Goal: Task Accomplishment & Management: Use online tool/utility

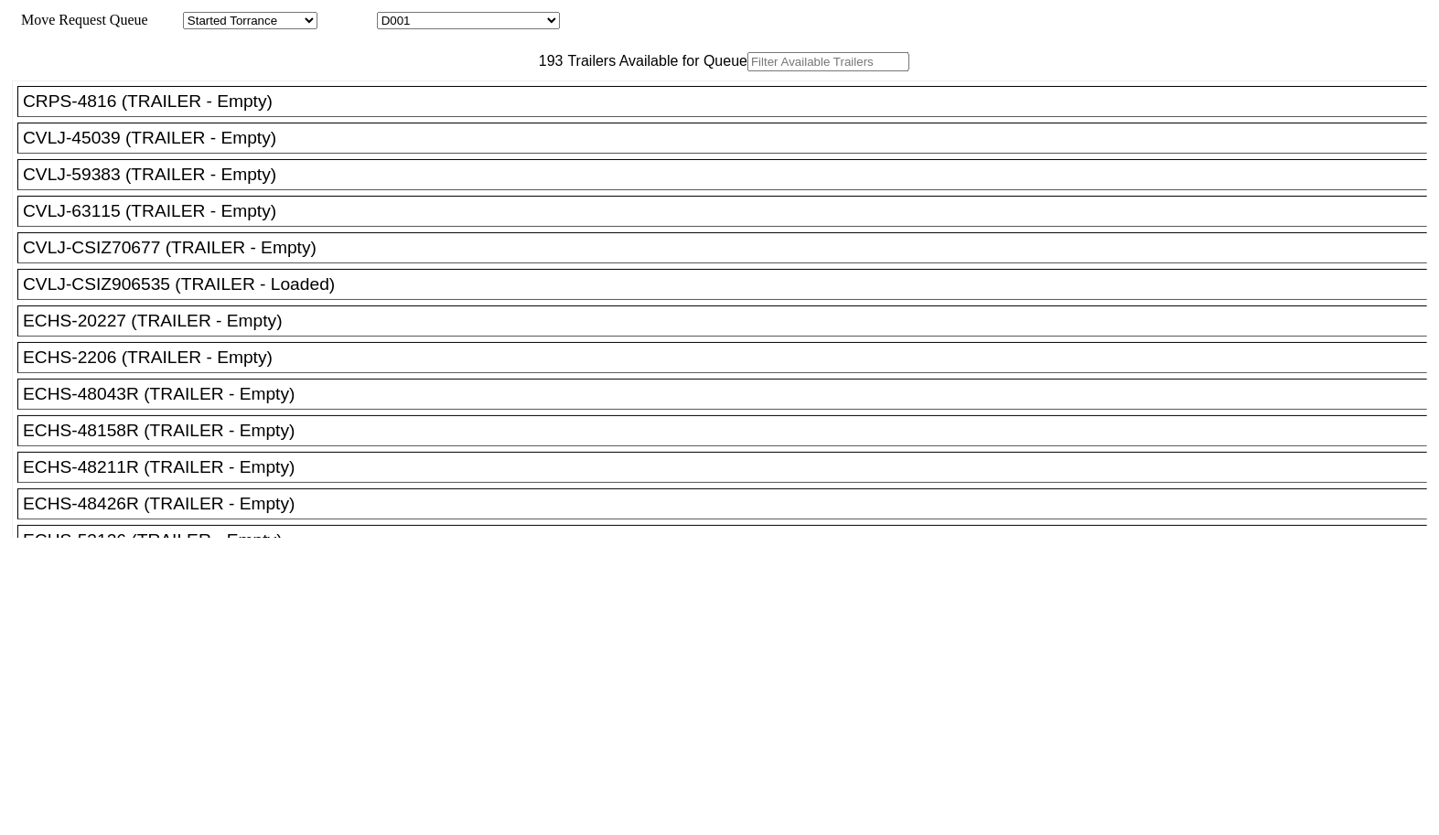
click at [748, 71] on input "text" at bounding box center [829, 61] width 162 height 19
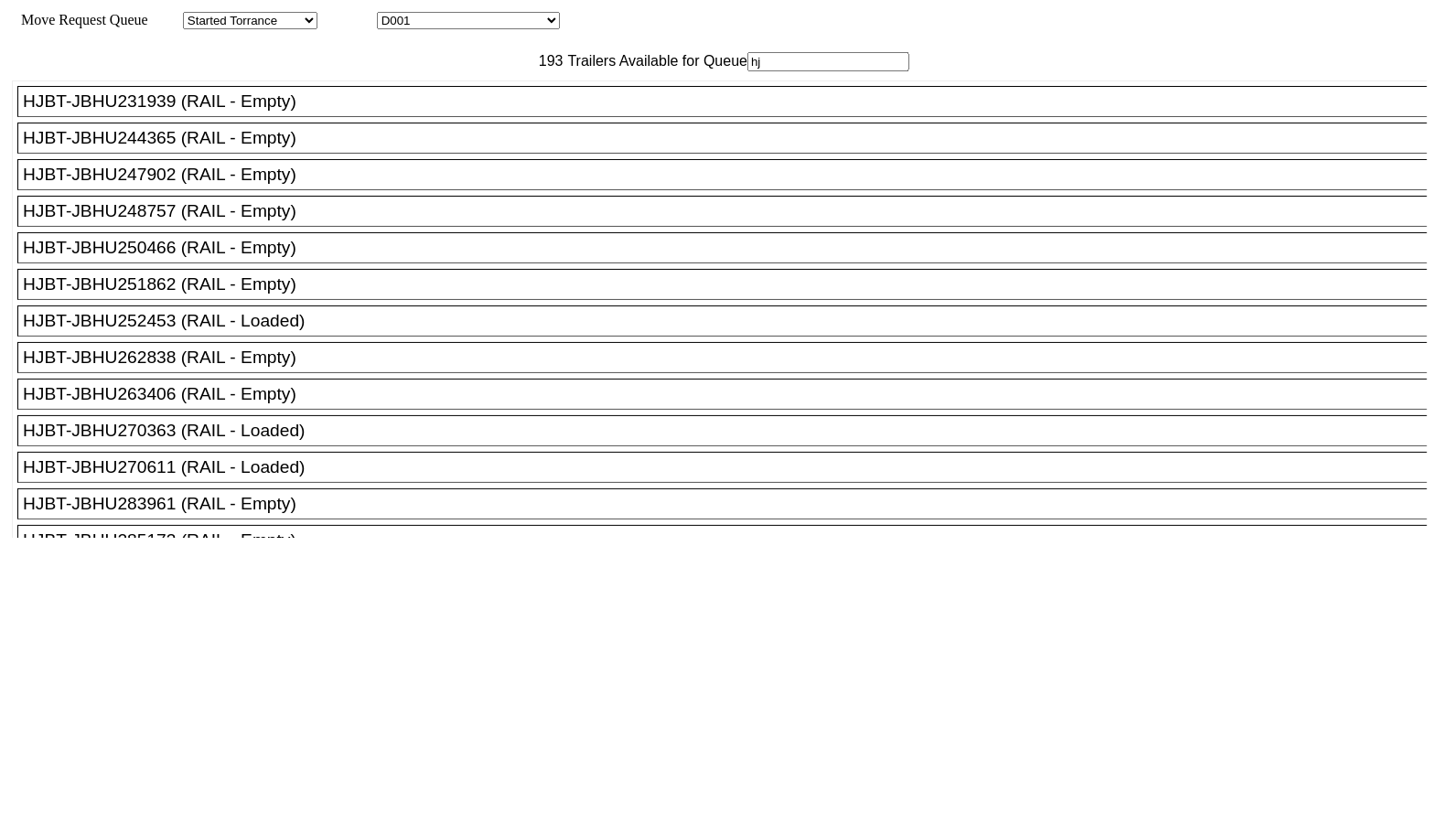
type input "hj"
click at [339, 404] on div "HJBT-JBHU263406 (RAIL - Empty)" at bounding box center [731, 394] width 1416 height 20
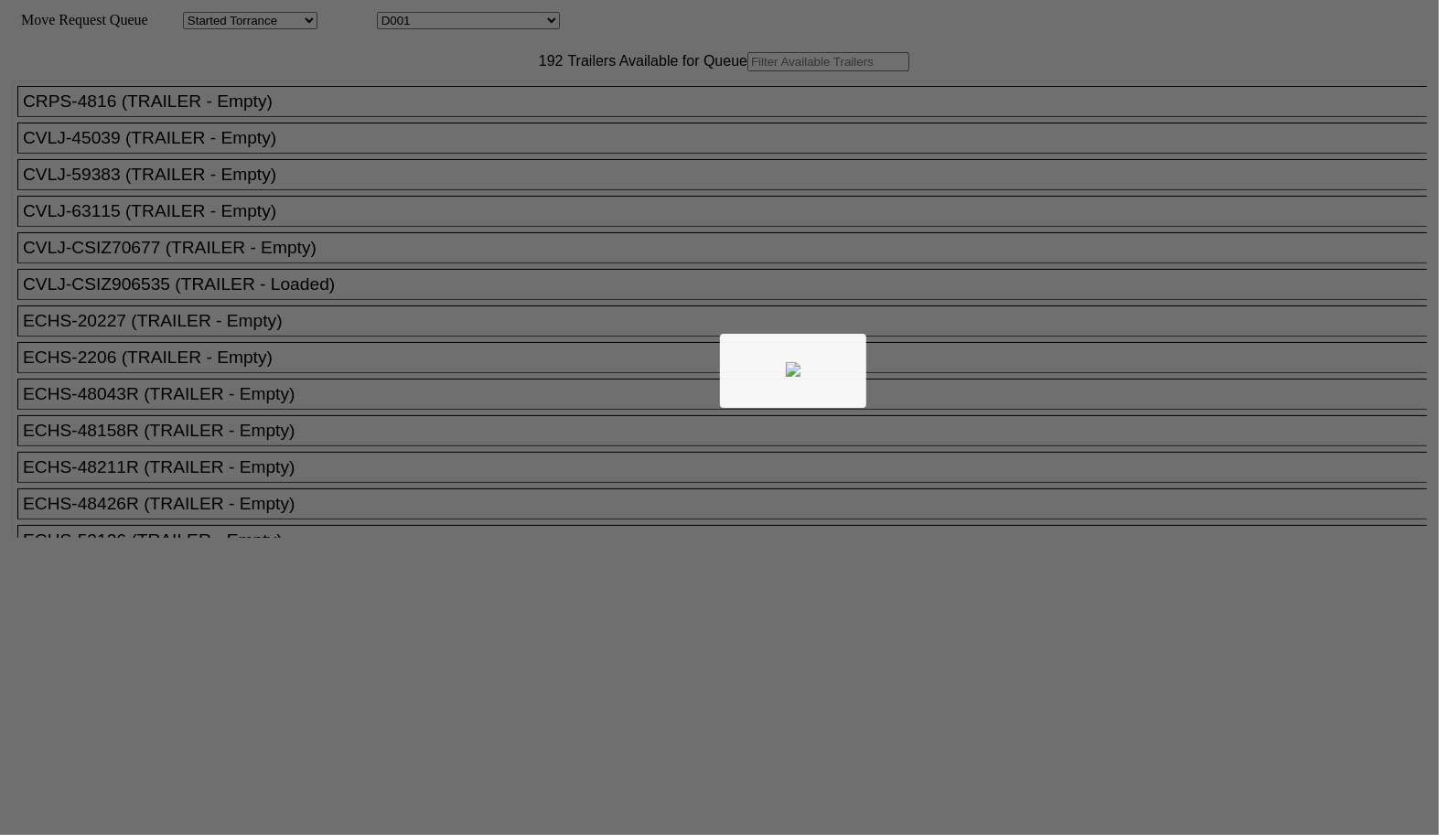
click at [501, 119] on div at bounding box center [719, 417] width 1439 height 835
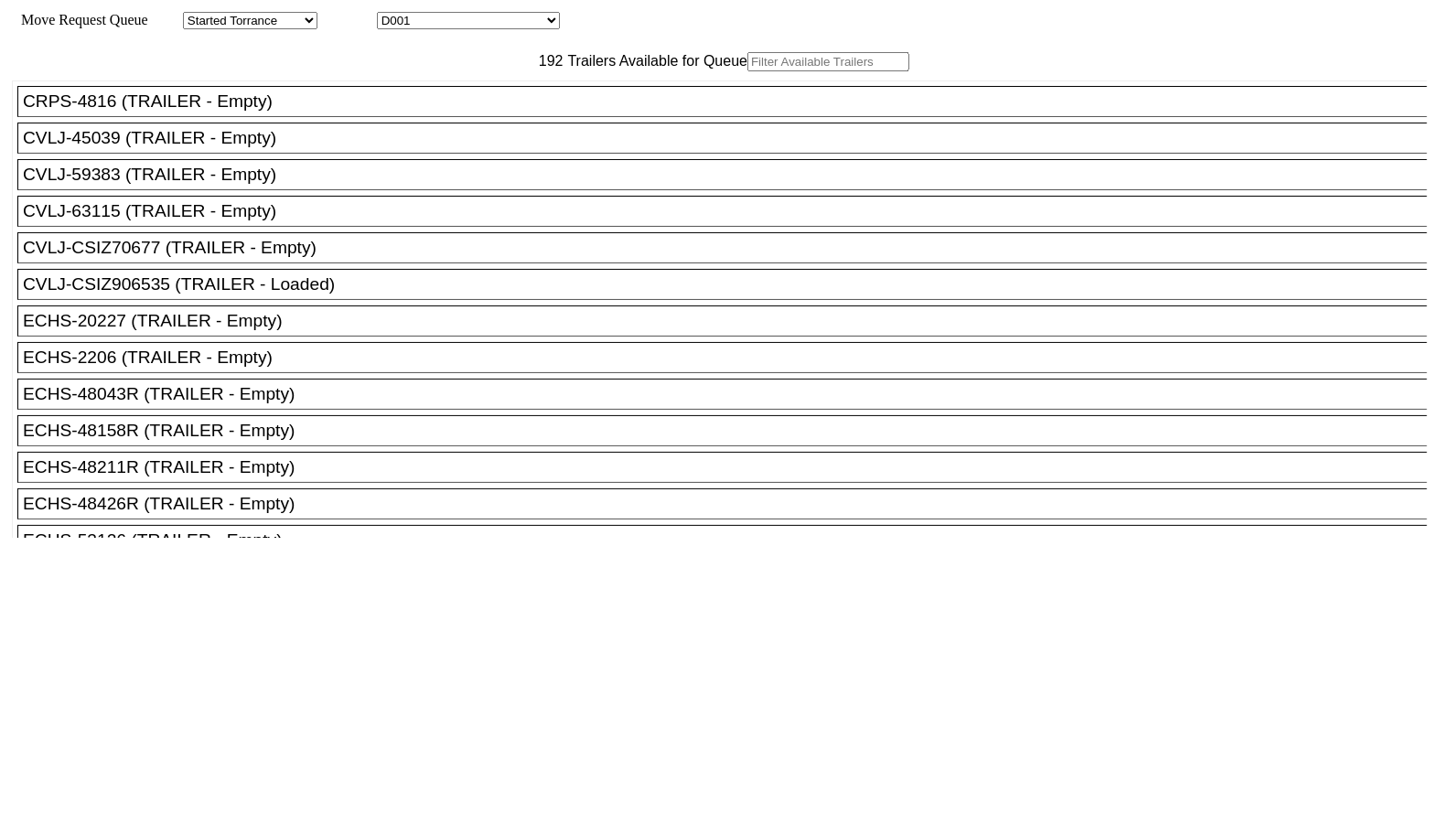
click at [748, 71] on input "text" at bounding box center [829, 61] width 162 height 19
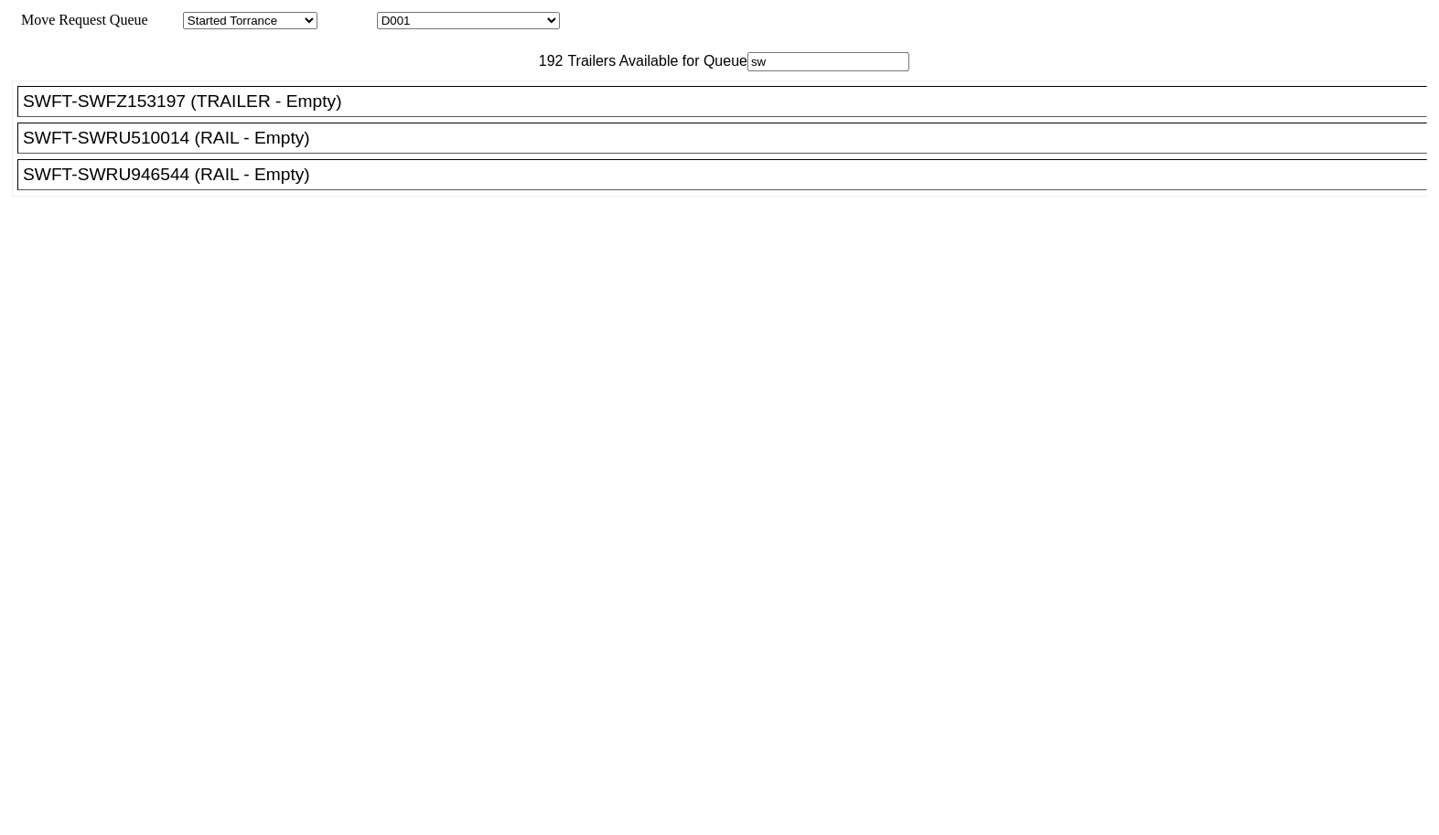
type input "sw"
click at [316, 185] on div "SWFT-SWRU946544 (RAIL - Empty)" at bounding box center [731, 175] width 1416 height 20
